Goal: Task Accomplishment & Management: Complete application form

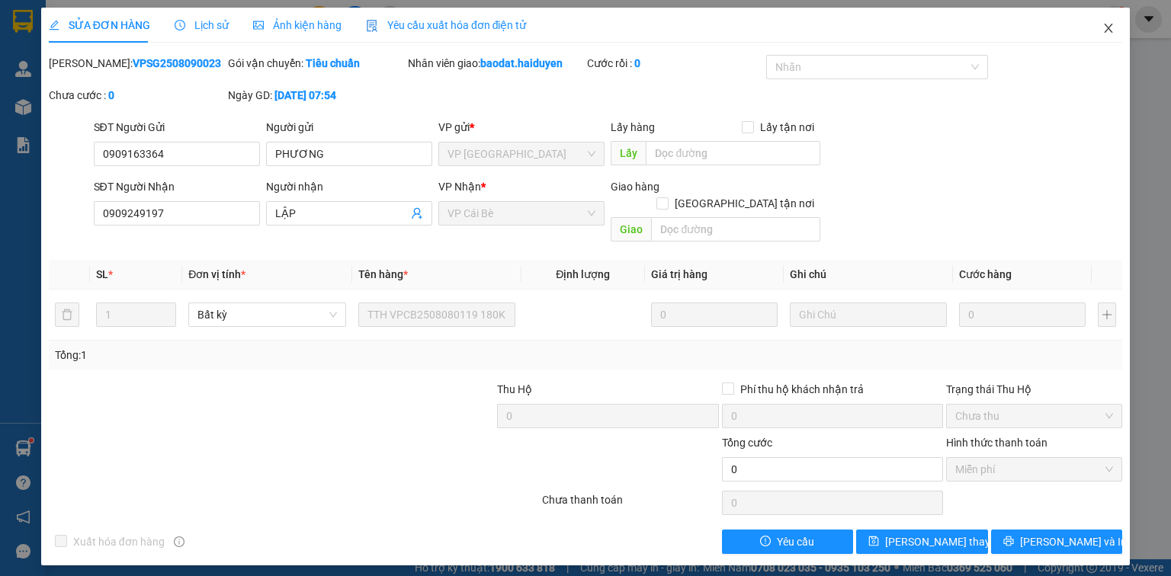
click at [1102, 29] on icon "close" at bounding box center [1108, 28] width 12 height 12
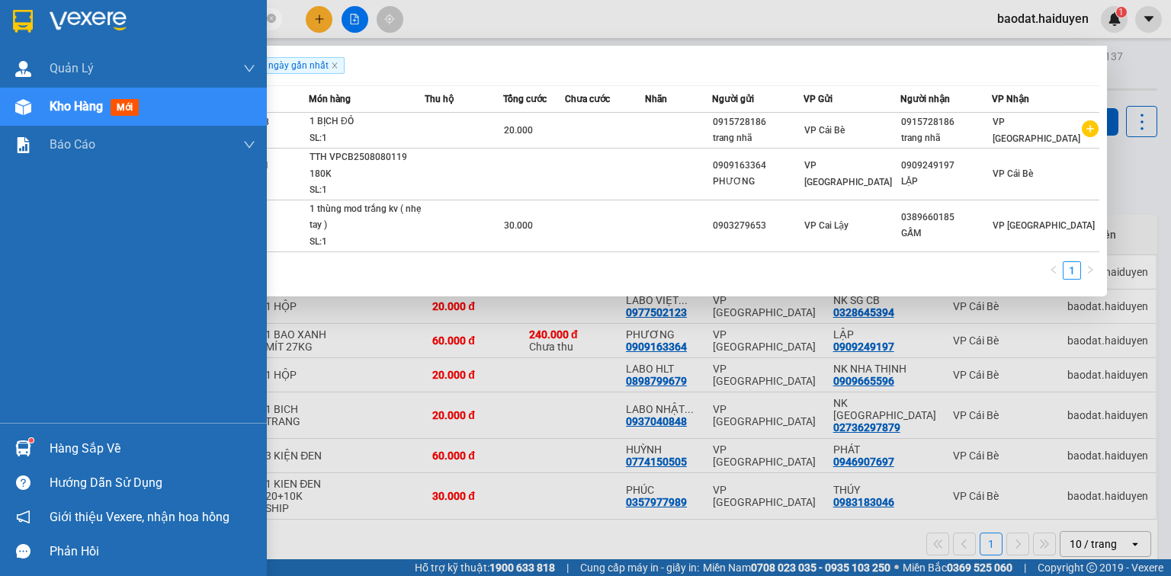
drag, startPoint x: 156, startPoint y: 21, endPoint x: 0, endPoint y: 27, distance: 155.6
click at [0, 31] on section "Kết quả tìm kiếm ( 3 ) Bộ lọc Gửi 3 ngày gần nhất Mã ĐH Trạng thái Món hàng Thu…" at bounding box center [585, 288] width 1171 height 576
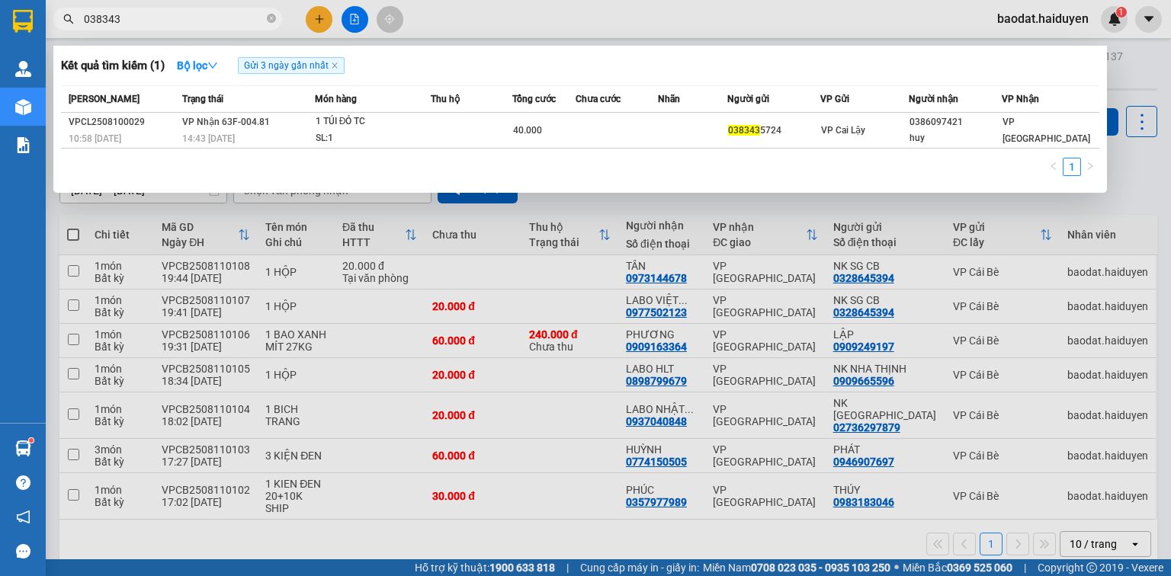
click at [127, 13] on input "038343" at bounding box center [174, 19] width 180 height 17
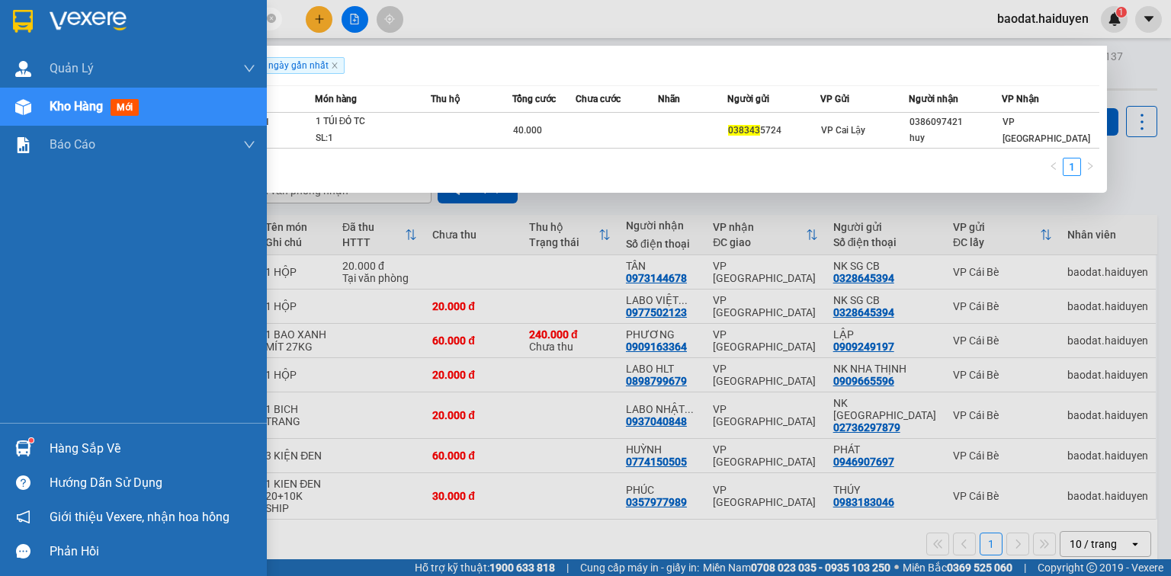
drag, startPoint x: 127, startPoint y: 15, endPoint x: 5, endPoint y: 46, distance: 125.0
click at [5, 49] on section "Kết quả tìm kiếm ( 1 ) Bộ lọc Gửi 3 ngày gần nhất Mã ĐH Trạng thái Món hàng Thu…" at bounding box center [585, 288] width 1171 height 576
type input "0"
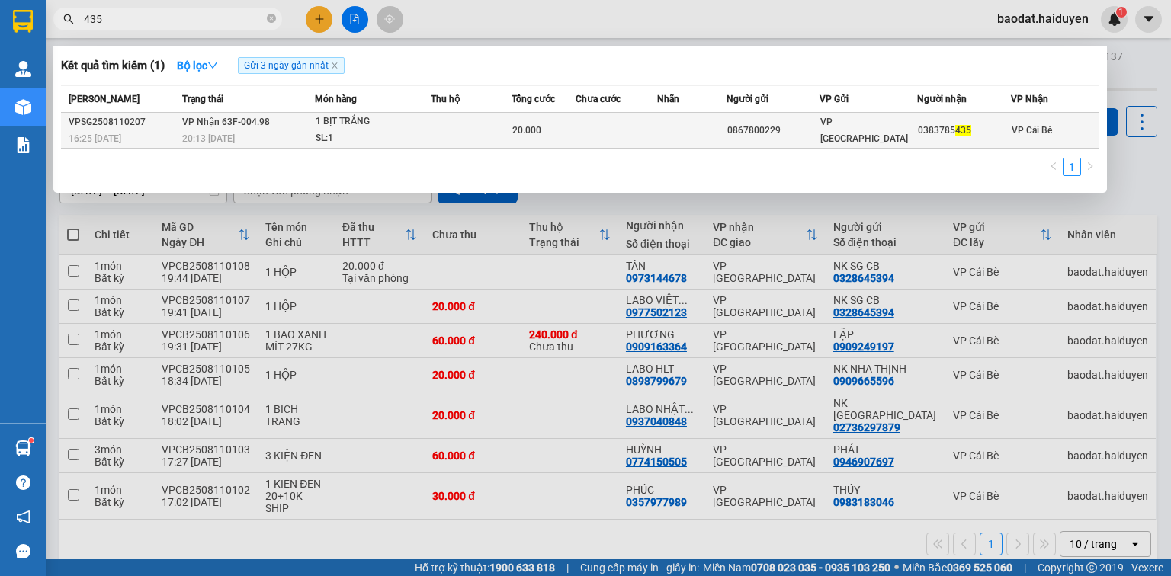
type input "435"
click at [717, 117] on td at bounding box center [691, 131] width 69 height 36
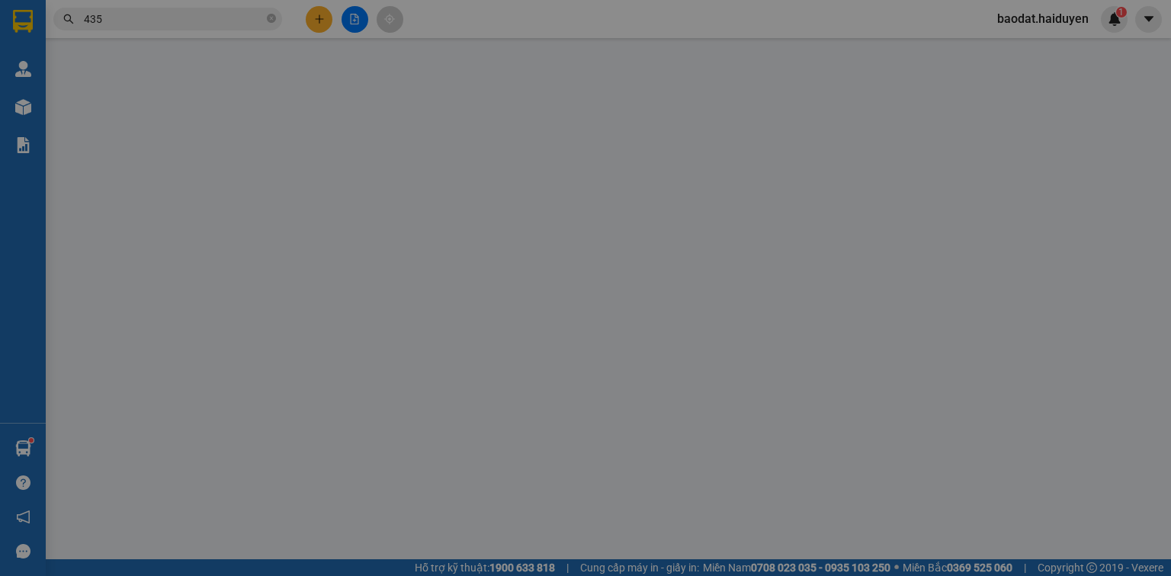
type input "0867800229"
type input "0383785435"
type input "20.000"
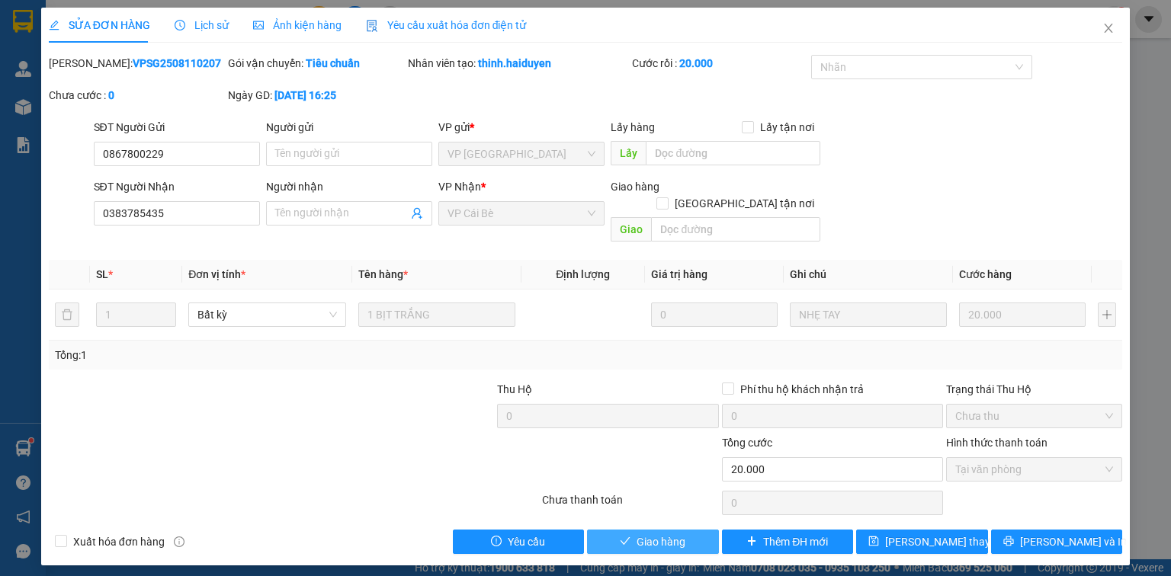
click at [684, 534] on span "Giao hàng" at bounding box center [661, 542] width 49 height 17
